Goal: Navigation & Orientation: Find specific page/section

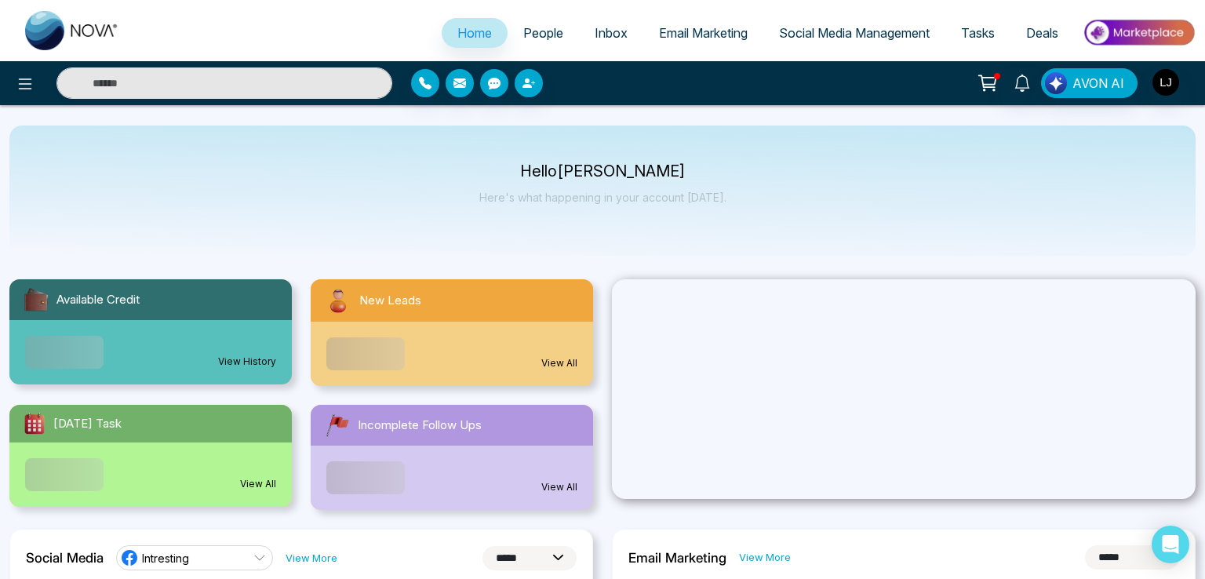
select select "*"
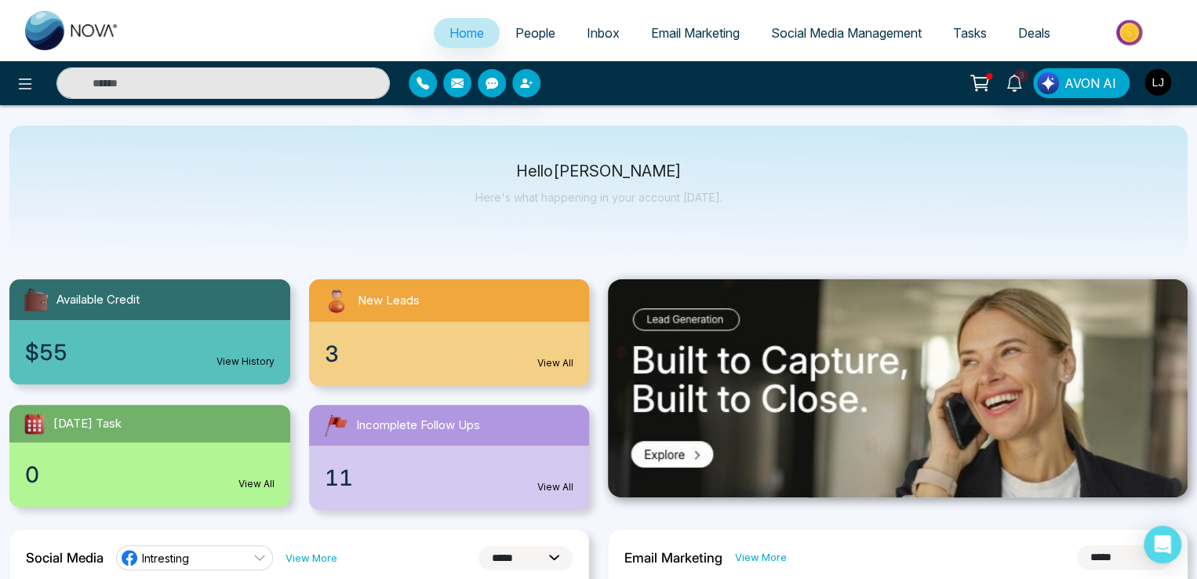
scroll to position [78, 0]
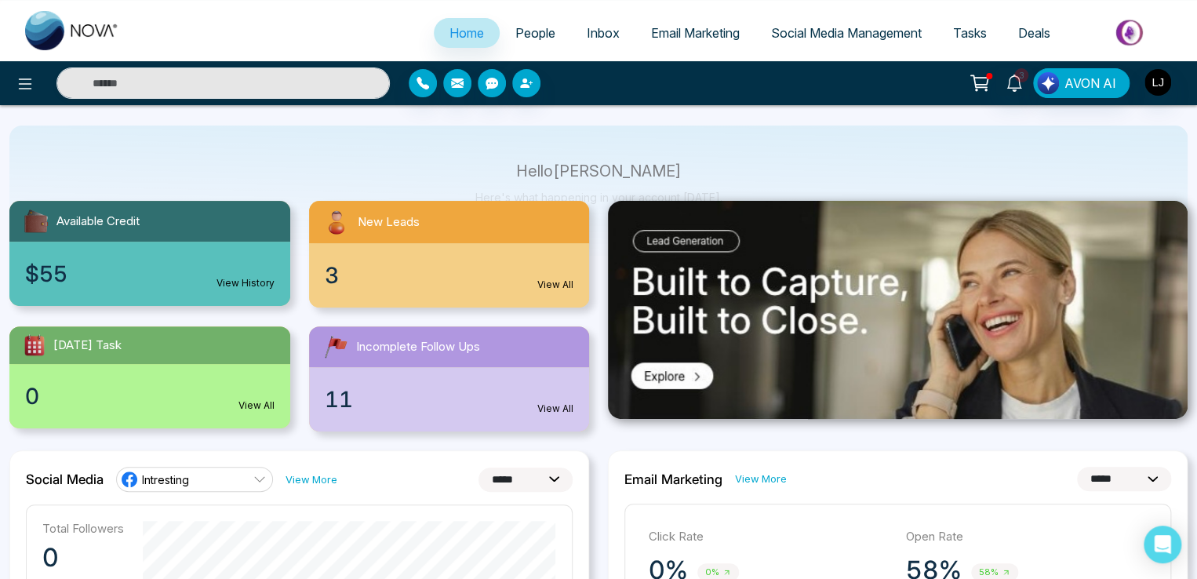
click at [537, 30] on span "People" at bounding box center [535, 33] width 40 height 16
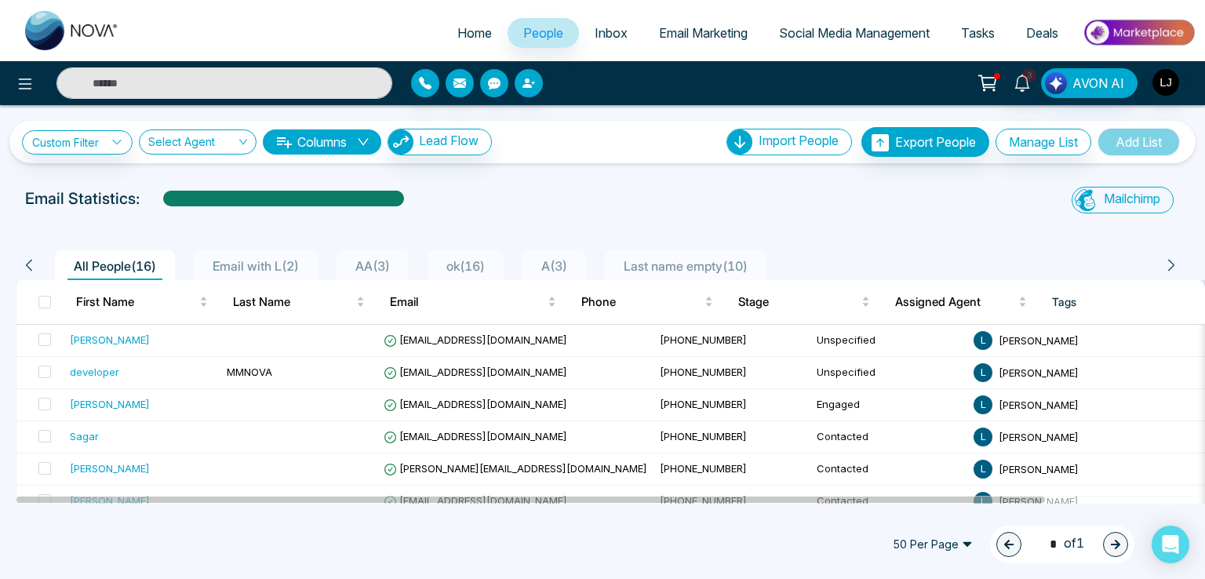
click at [472, 24] on link "Home" at bounding box center [475, 33] width 66 height 30
select select "*"
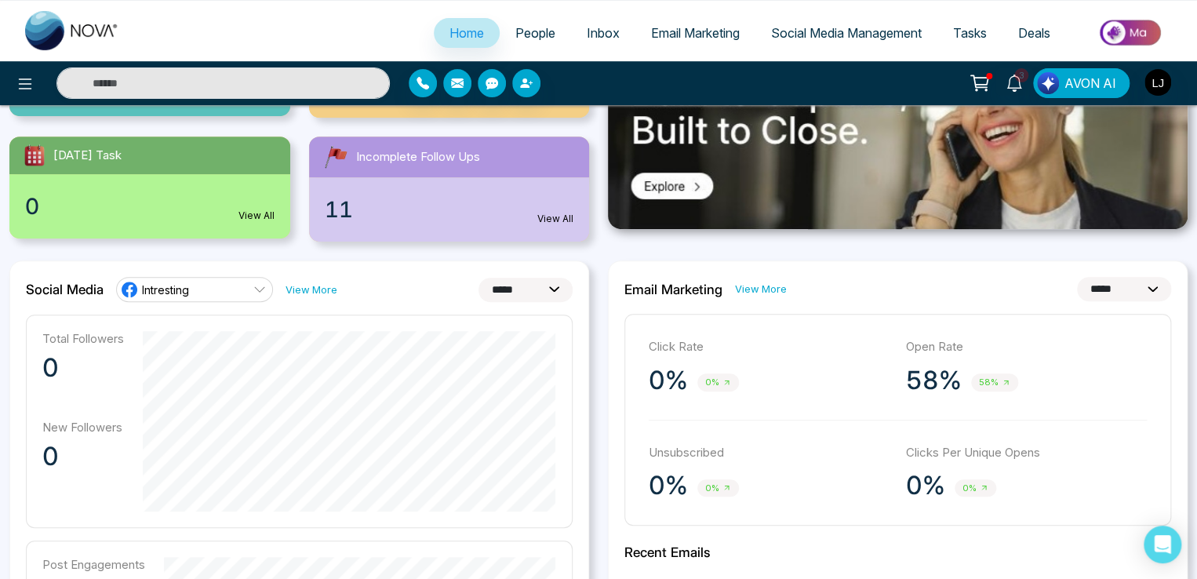
scroll to position [296, 0]
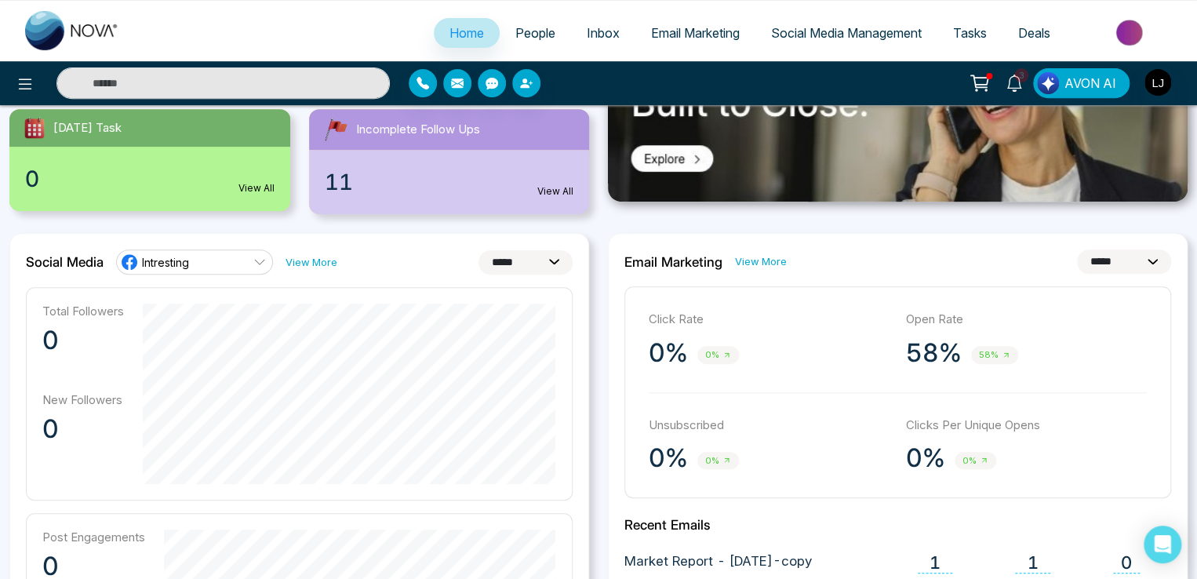
click at [307, 252] on div "Social Media Intresting View More" at bounding box center [181, 261] width 311 height 25
click at [313, 261] on link "View More" at bounding box center [312, 262] width 52 height 15
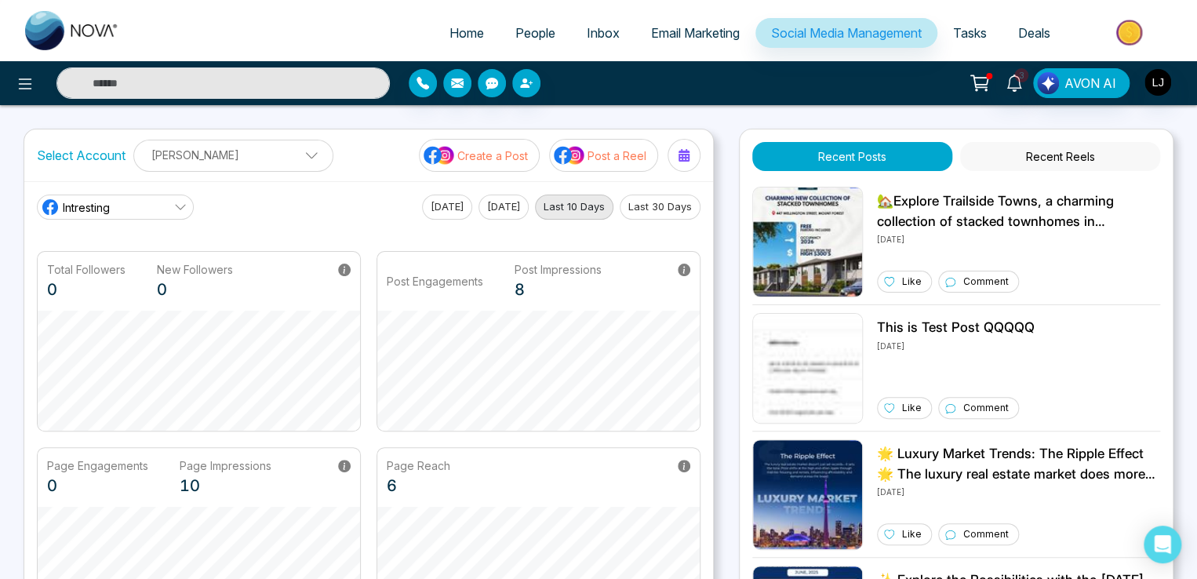
click at [662, 26] on span "Email Marketing" at bounding box center [695, 33] width 89 height 16
